Goal: Information Seeking & Learning: Learn about a topic

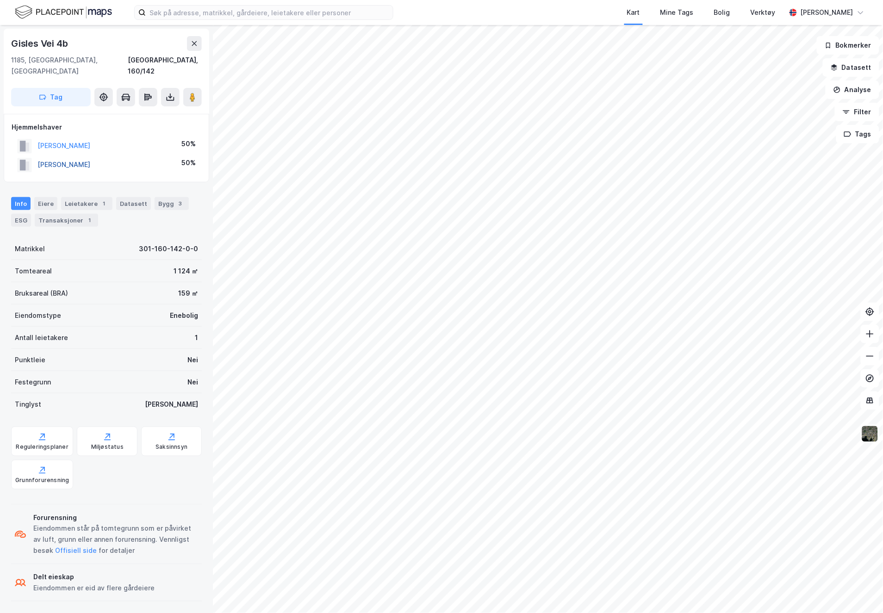
click at [0, 0] on button "[PERSON_NAME]" at bounding box center [0, 0] width 0 height 0
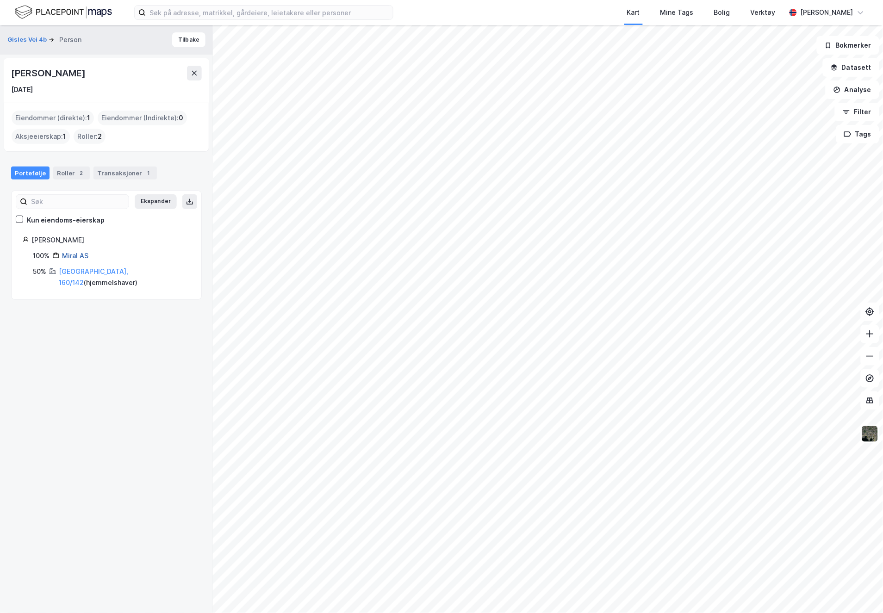
click at [82, 257] on link "Miral AS" at bounding box center [75, 256] width 26 height 8
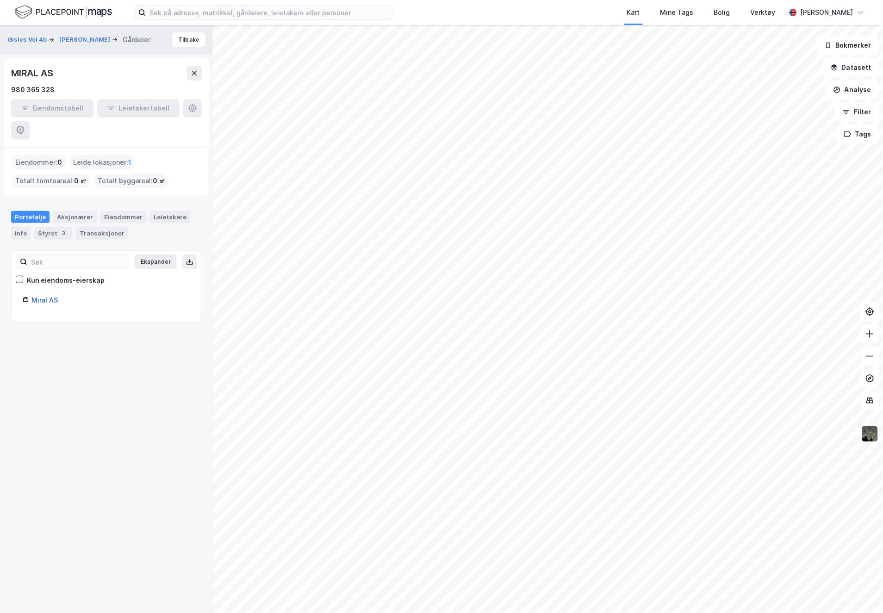
click at [54, 296] on link "Miral AS" at bounding box center [44, 300] width 26 height 8
click at [197, 75] on icon at bounding box center [194, 72] width 7 height 7
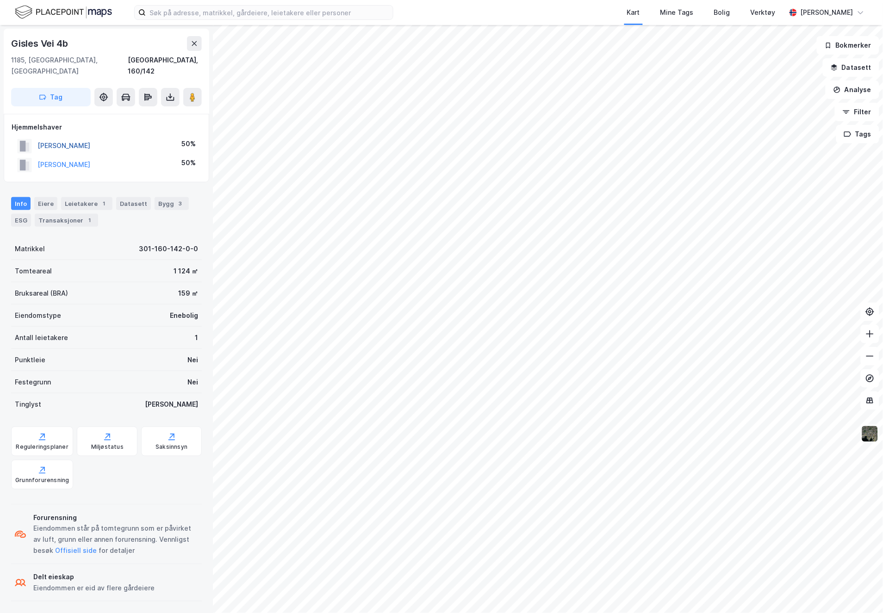
click at [0, 0] on button "[PERSON_NAME]" at bounding box center [0, 0] width 0 height 0
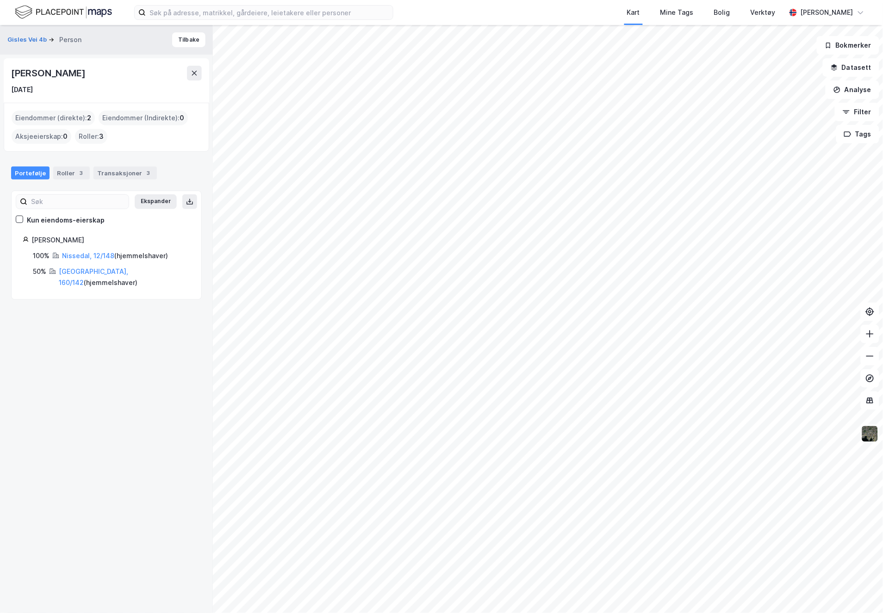
click at [89, 137] on div "Roller : 3" at bounding box center [91, 136] width 32 height 15
click at [38, 41] on button "Gisles Vei 4b" at bounding box center [27, 39] width 41 height 9
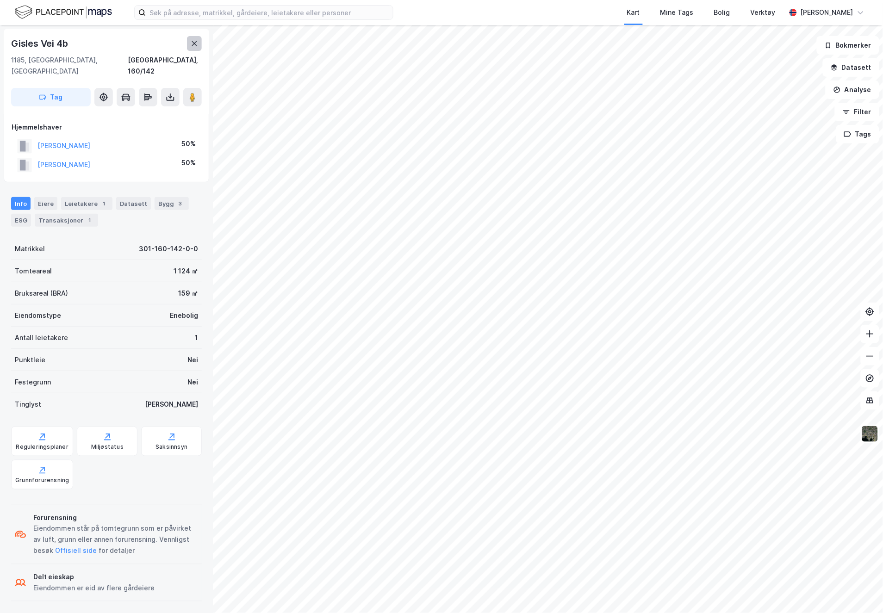
click at [187, 42] on button at bounding box center [194, 43] width 15 height 15
